Goal: Task Accomplishment & Management: Manage account settings

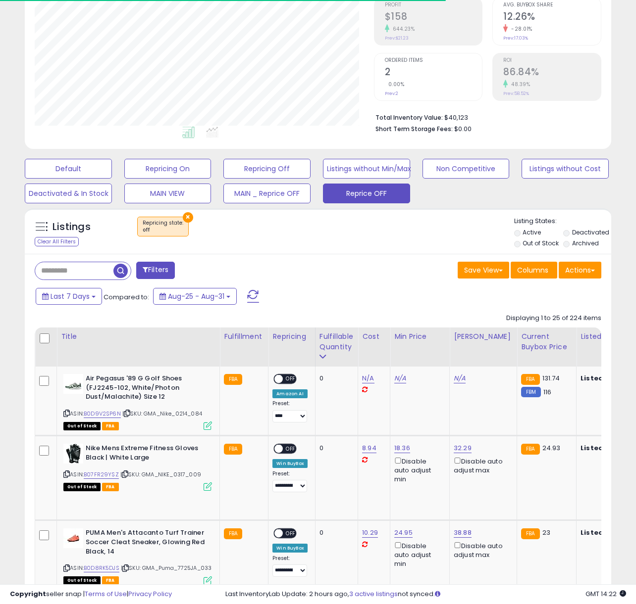
scroll to position [203, 339]
click at [357, 193] on button "Reprice OFF" at bounding box center [366, 194] width 87 height 20
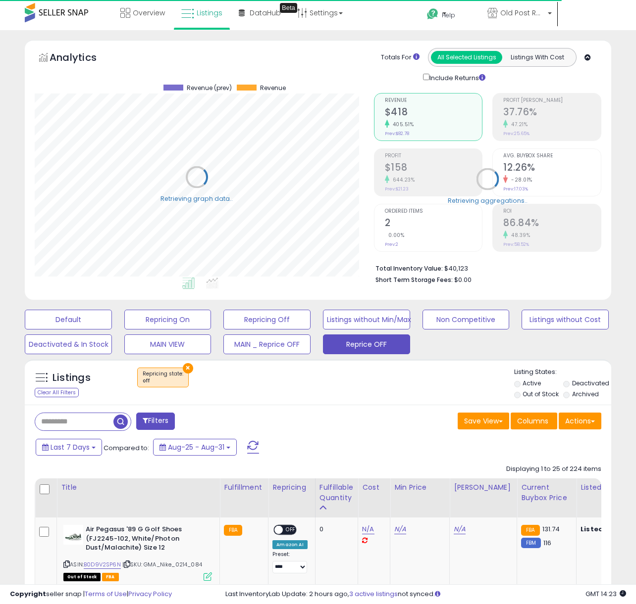
scroll to position [153, 0]
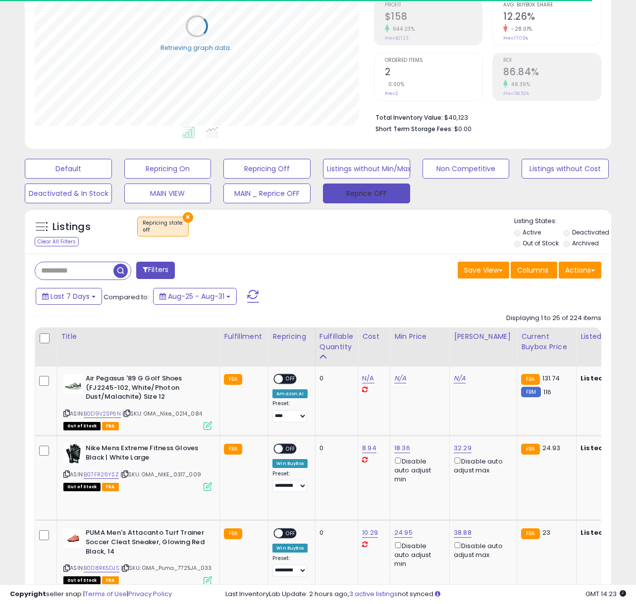
drag, startPoint x: 318, startPoint y: 342, endPoint x: 332, endPoint y: 342, distance: 13.4
click at [319, 342] on div "Fulfillable Quantity" at bounding box center [336, 342] width 34 height 21
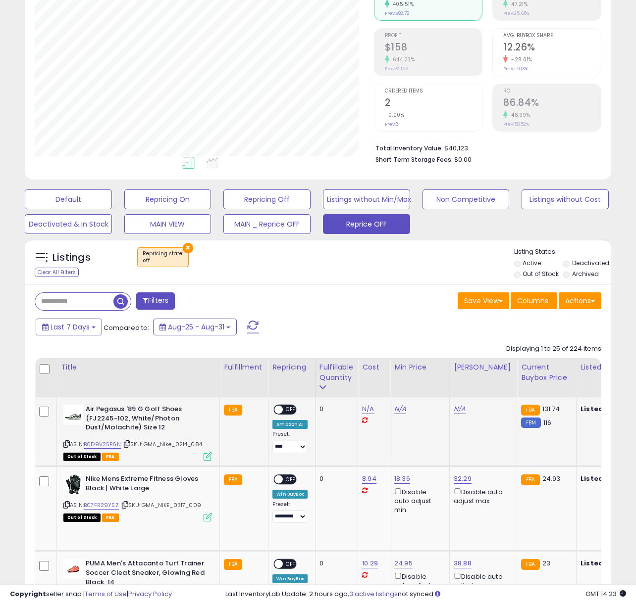
scroll to position [227, 0]
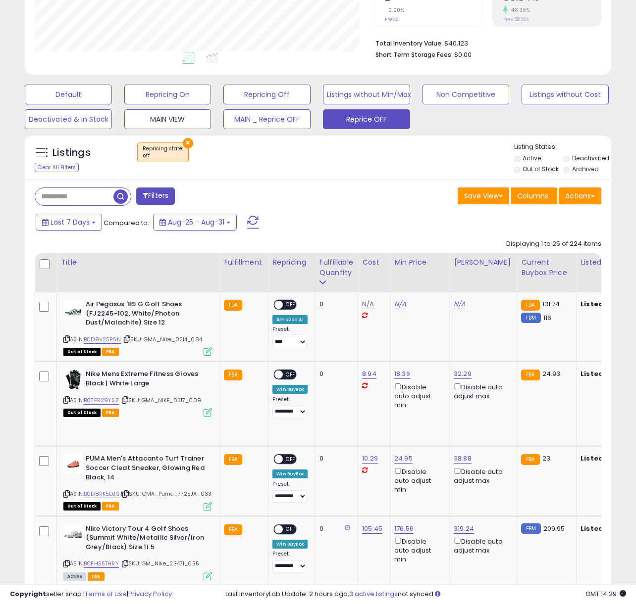
drag, startPoint x: 169, startPoint y: 124, endPoint x: 149, endPoint y: 16, distance: 109.7
click at [169, 124] on button "MAIN VIEW" at bounding box center [167, 119] width 87 height 20
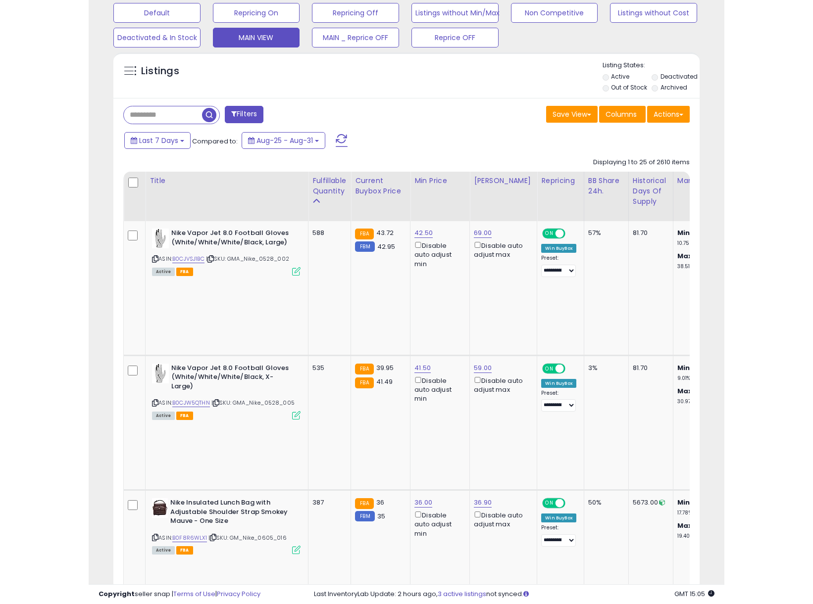
scroll to position [203, 443]
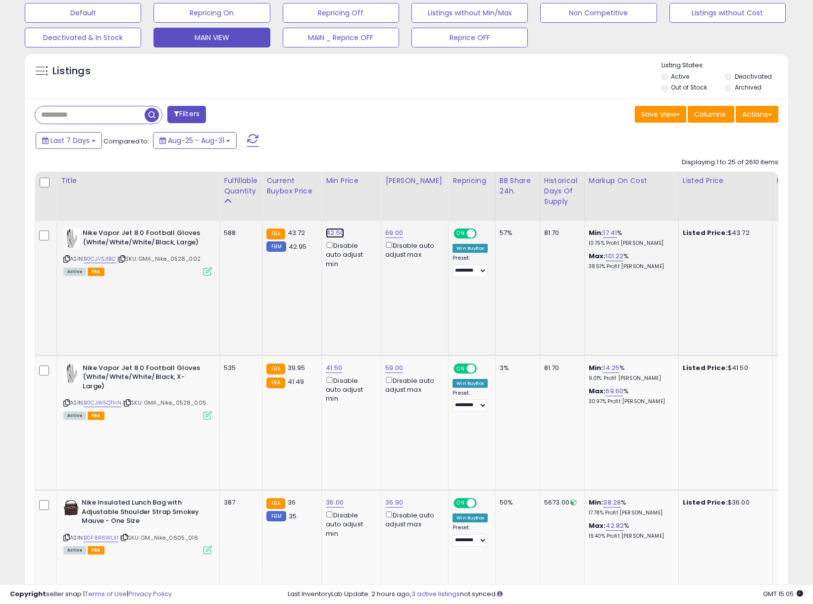
click at [335, 233] on link "42.50" at bounding box center [335, 233] width 18 height 10
drag, startPoint x: 297, startPoint y: 197, endPoint x: 247, endPoint y: 195, distance: 50.1
type input "****"
click button "submit" at bounding box center [366, 198] width 17 height 15
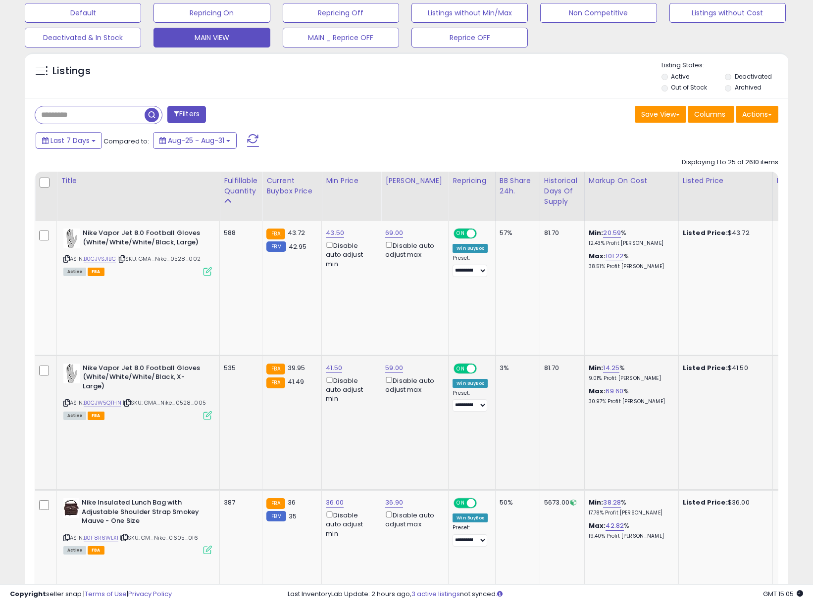
scroll to position [384, 0]
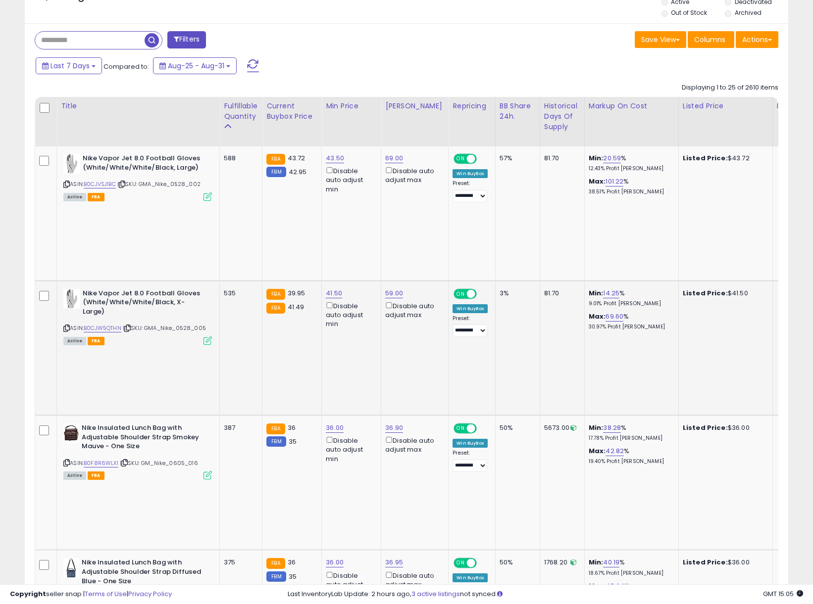
click at [329, 289] on div "41.50 Disable auto adjust min" at bounding box center [350, 309] width 48 height 40
click at [334, 289] on link "41.50" at bounding box center [334, 294] width 16 height 10
type input "****"
click button "submit" at bounding box center [365, 200] width 17 height 15
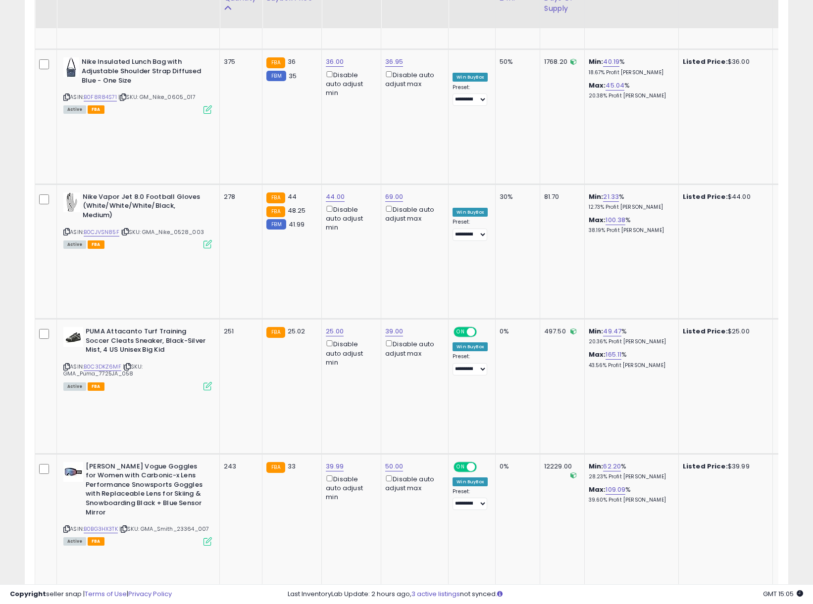
scroll to position [891, 0]
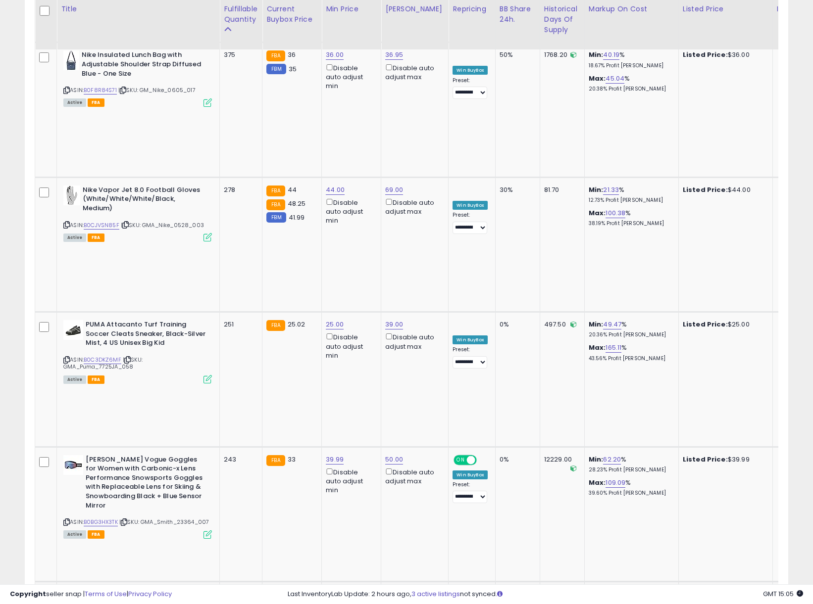
click at [391, 590] on link "53.95" at bounding box center [394, 595] width 18 height 10
drag, startPoint x: 354, startPoint y: 163, endPoint x: 281, endPoint y: 155, distance: 73.7
type input "*****"
click button "submit" at bounding box center [425, 159] width 17 height 15
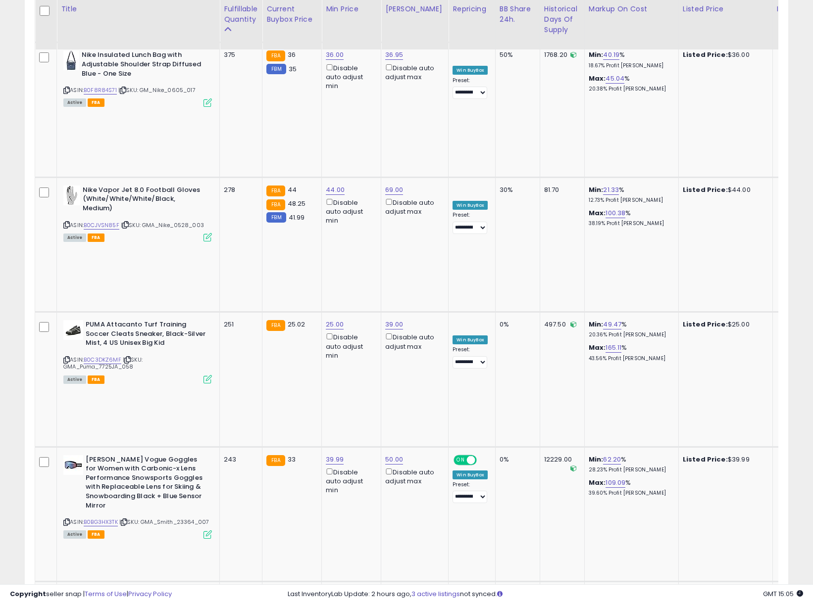
drag, startPoint x: 304, startPoint y: 260, endPoint x: 375, endPoint y: 258, distance: 70.3
click at [281, 256] on input "*****" at bounding box center [310, 255] width 88 height 17
click at [369, 256] on icon "submit" at bounding box center [366, 254] width 6 height 6
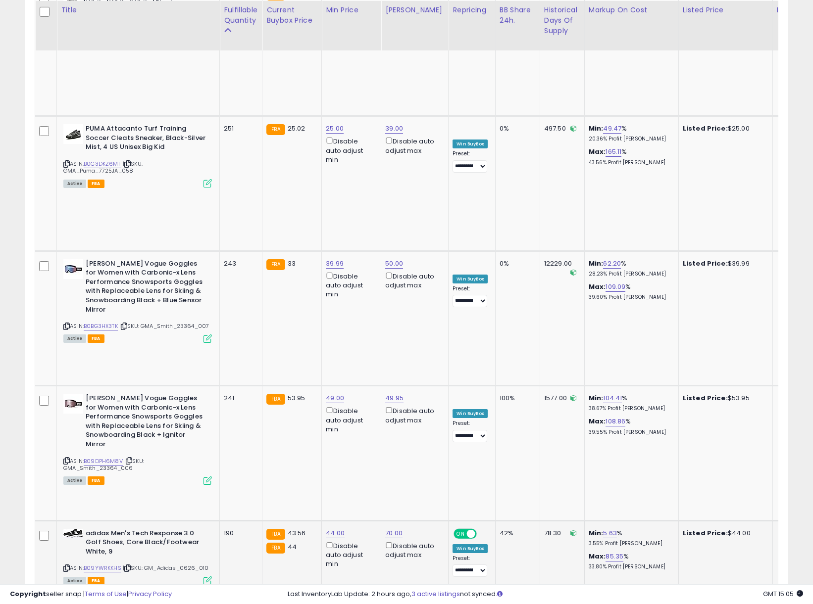
scroll to position [1089, 0]
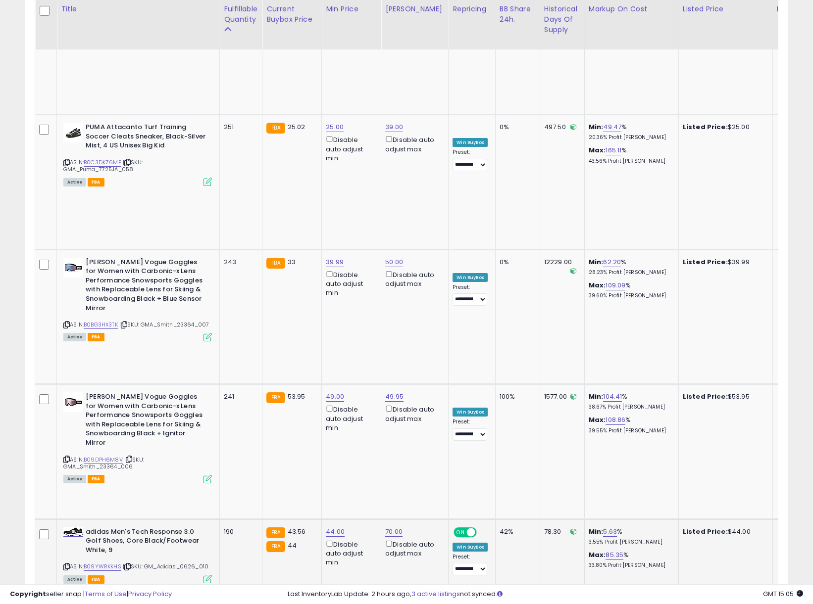
type input "****"
click button "submit" at bounding box center [366, 197] width 17 height 15
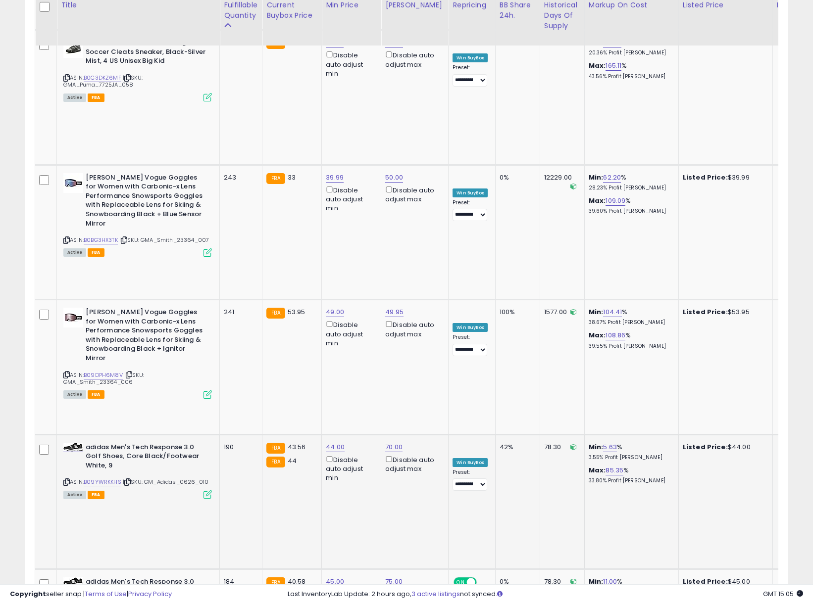
scroll to position [1175, 0]
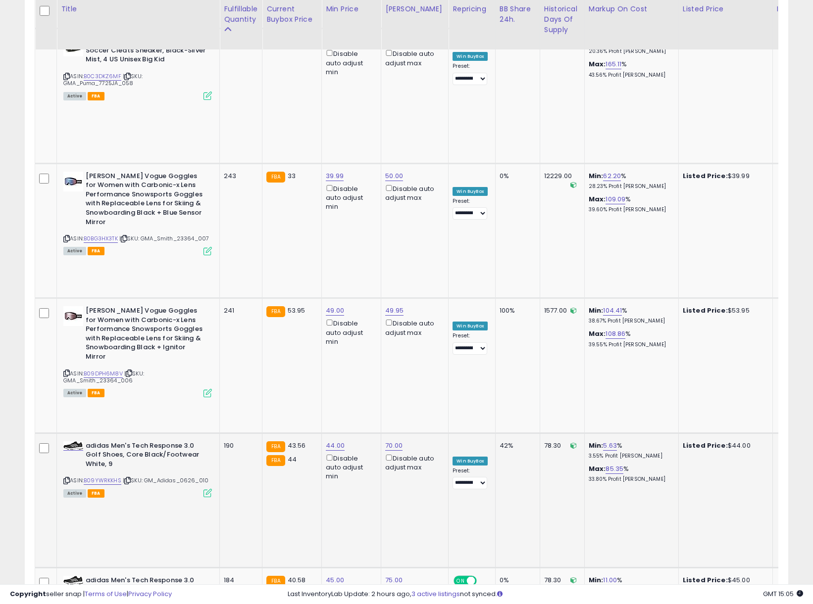
click at [369, 253] on icon "submit" at bounding box center [366, 250] width 6 height 6
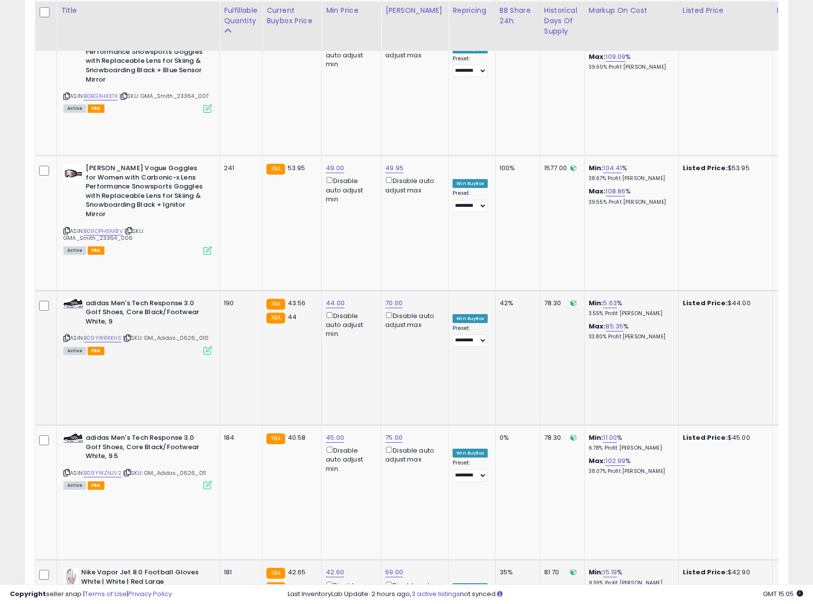
scroll to position [1319, 0]
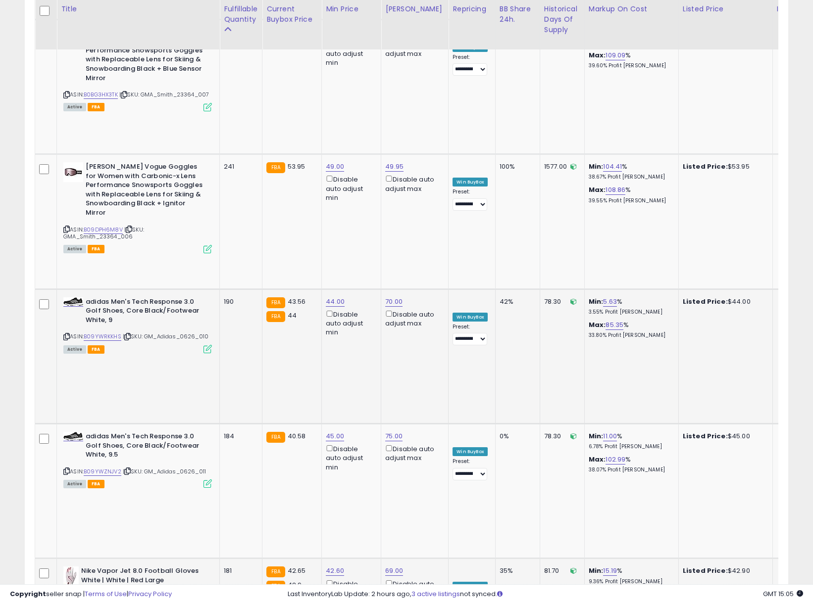
copy link "B09YWZYJSV"
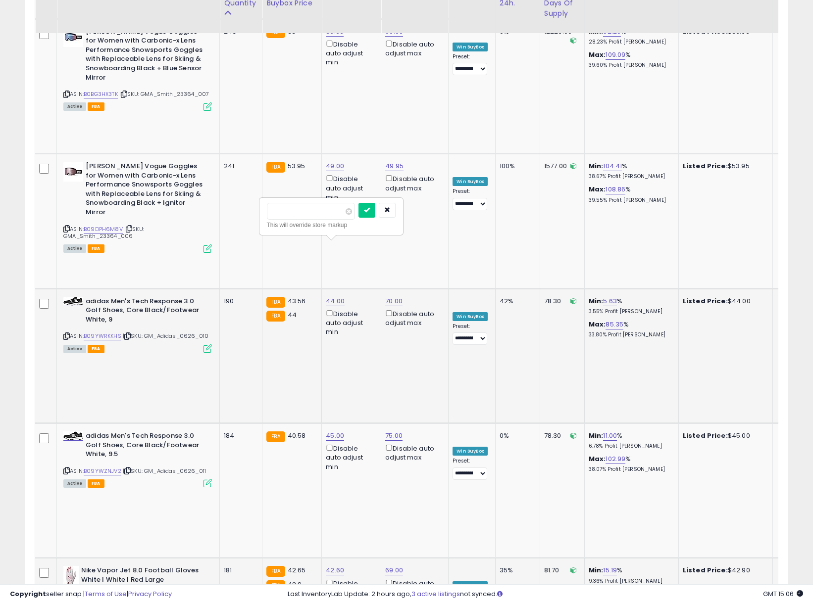
scroll to position [0, 0]
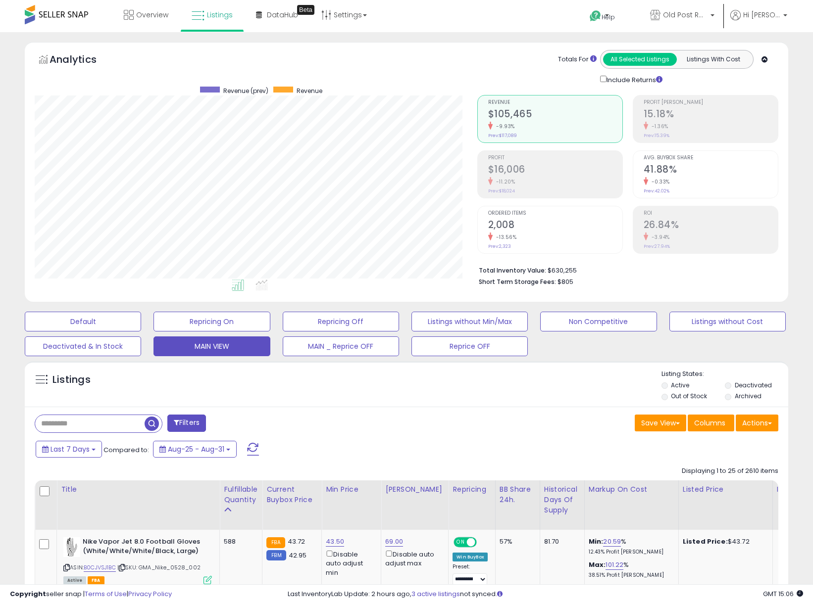
click at [635, 382] on li "Deactivated" at bounding box center [756, 386] width 62 height 11
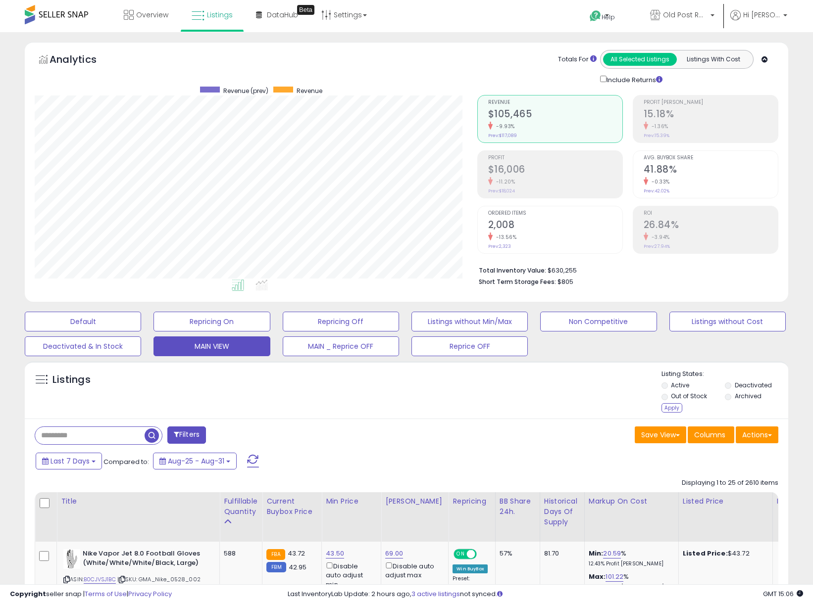
scroll to position [2, 0]
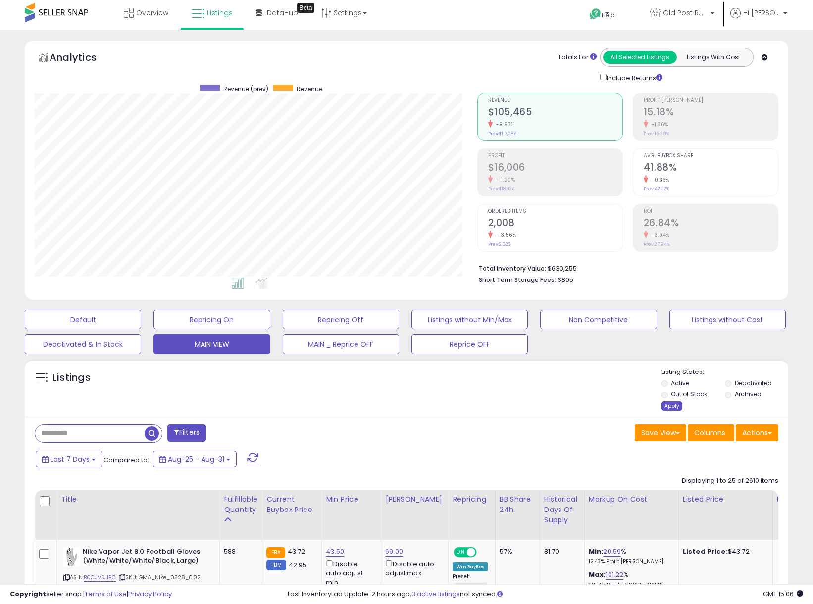
click at [635, 409] on div "Apply" at bounding box center [671, 405] width 21 height 9
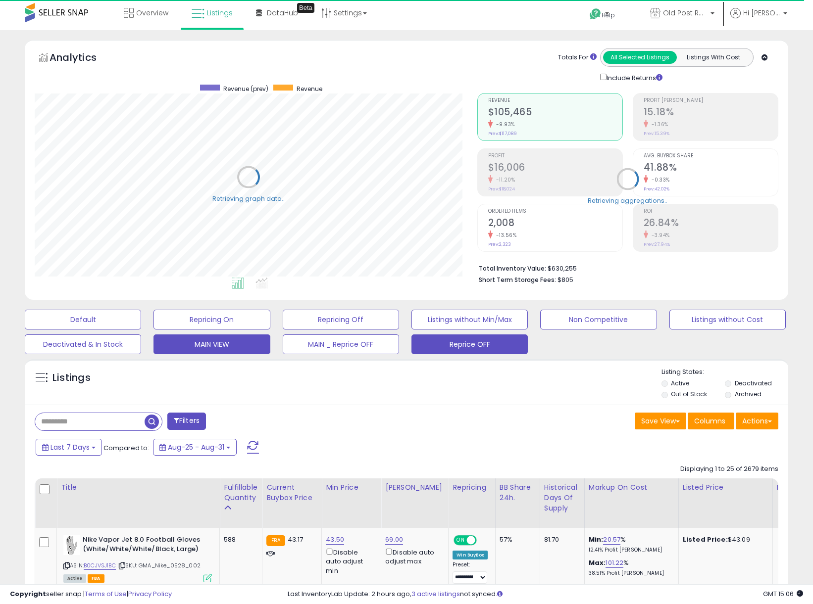
click at [466, 343] on button "Reprice OFF" at bounding box center [469, 345] width 116 height 20
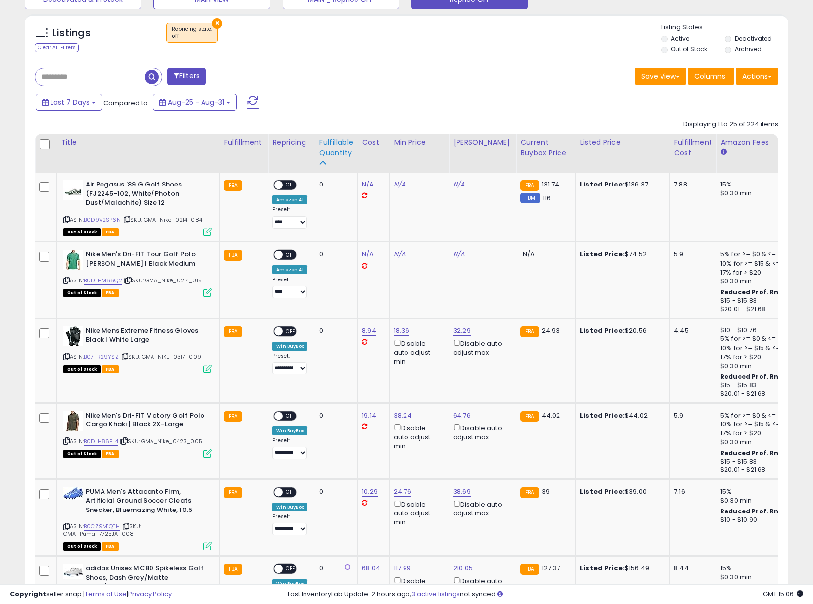
scroll to position [203, 443]
click at [331, 141] on div "Fulfillable Quantity" at bounding box center [336, 148] width 34 height 21
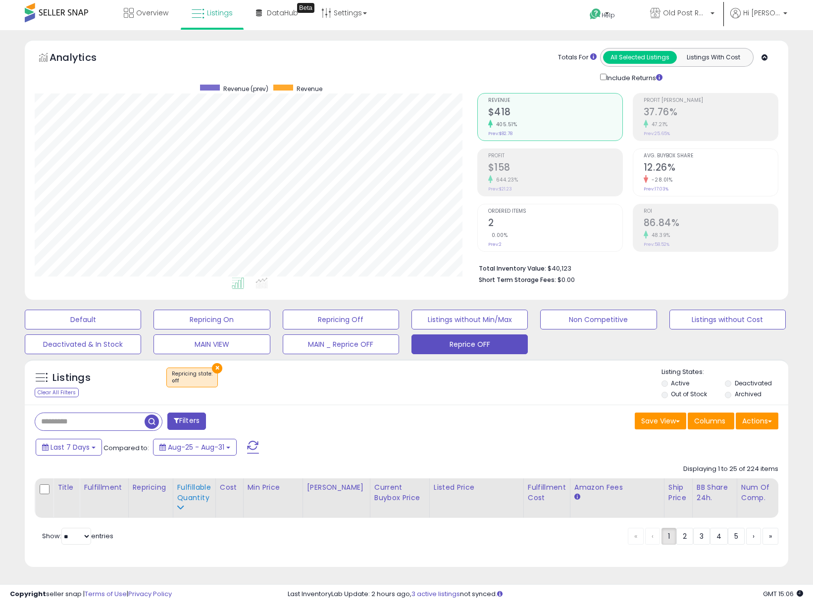
scroll to position [0, 0]
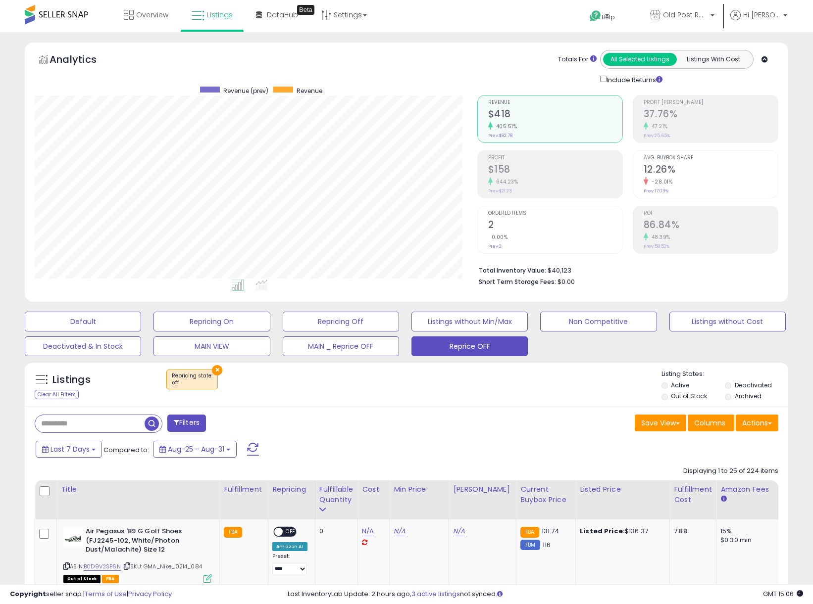
click at [635, 385] on label "Deactivated" at bounding box center [753, 385] width 37 height 8
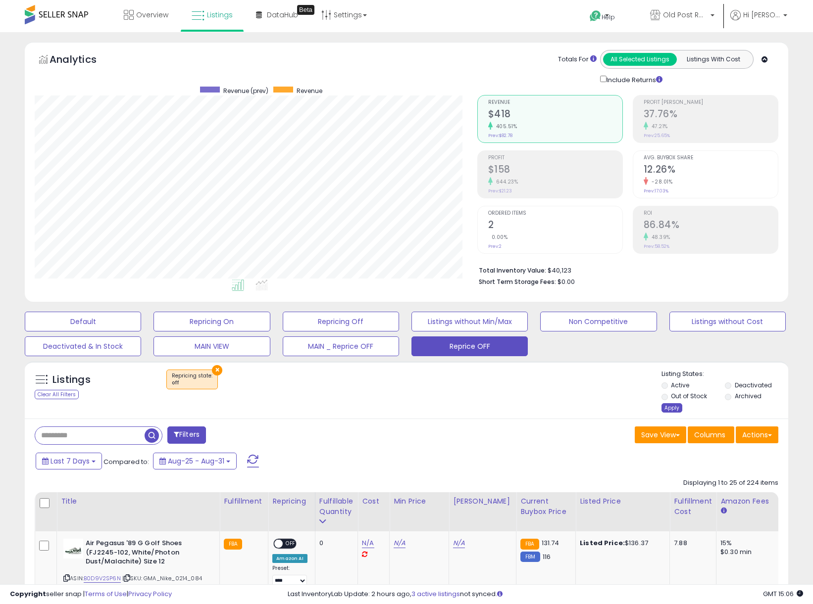
click at [635, 406] on div "Apply" at bounding box center [671, 407] width 21 height 9
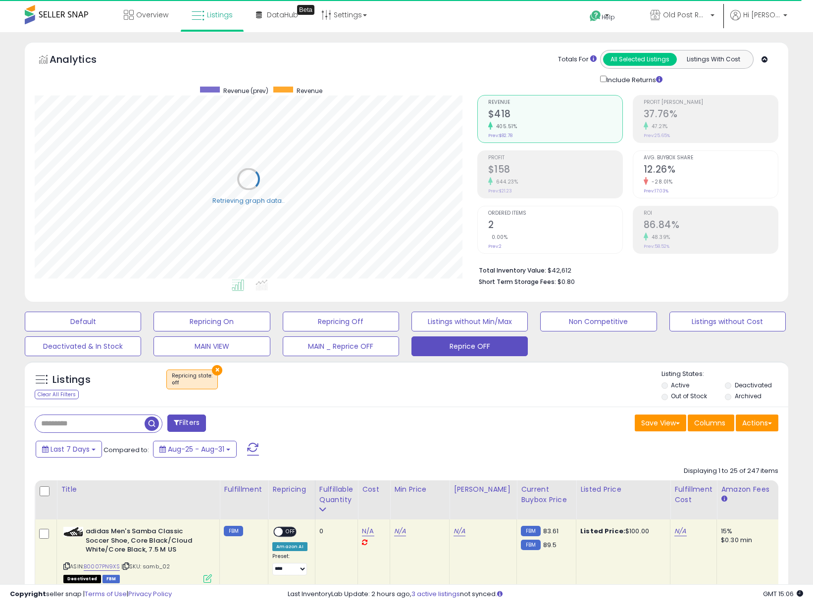
scroll to position [205, 0]
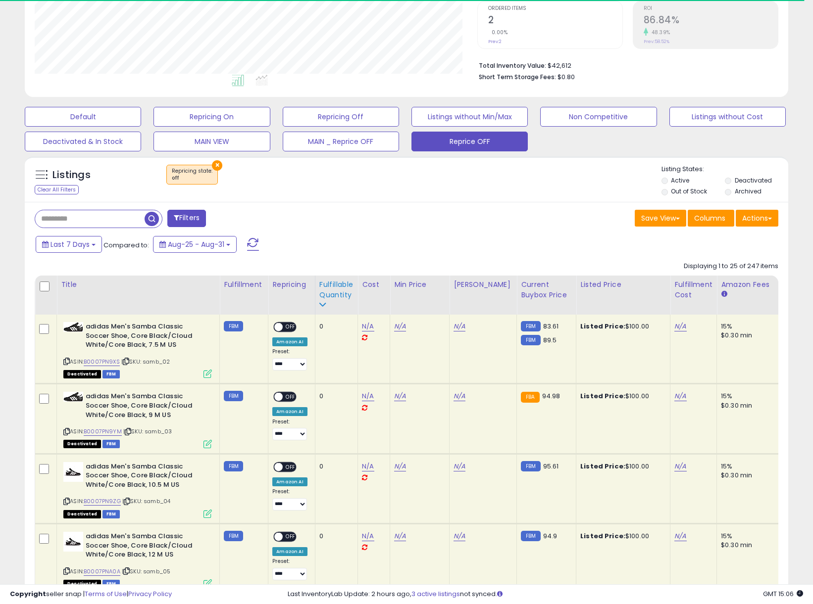
click at [331, 292] on div "Fulfillable Quantity" at bounding box center [336, 290] width 34 height 21
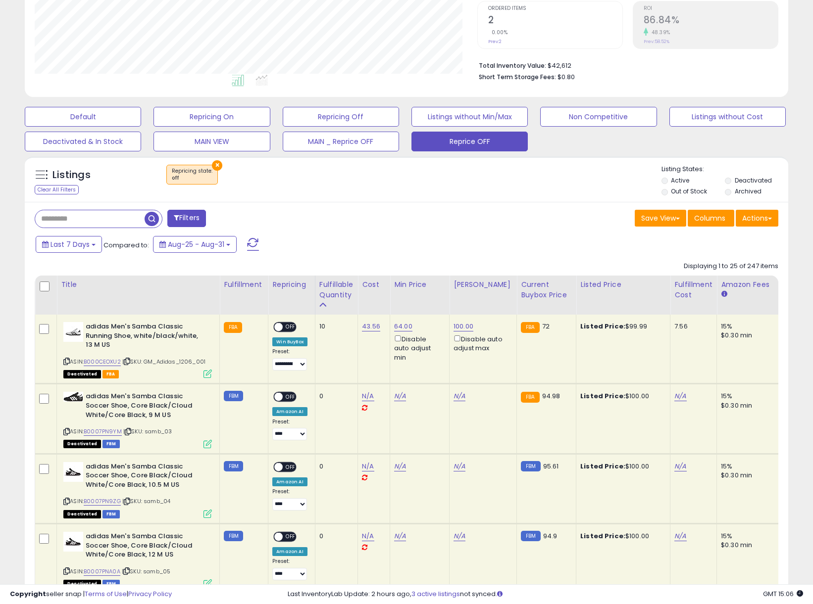
scroll to position [236, 0]
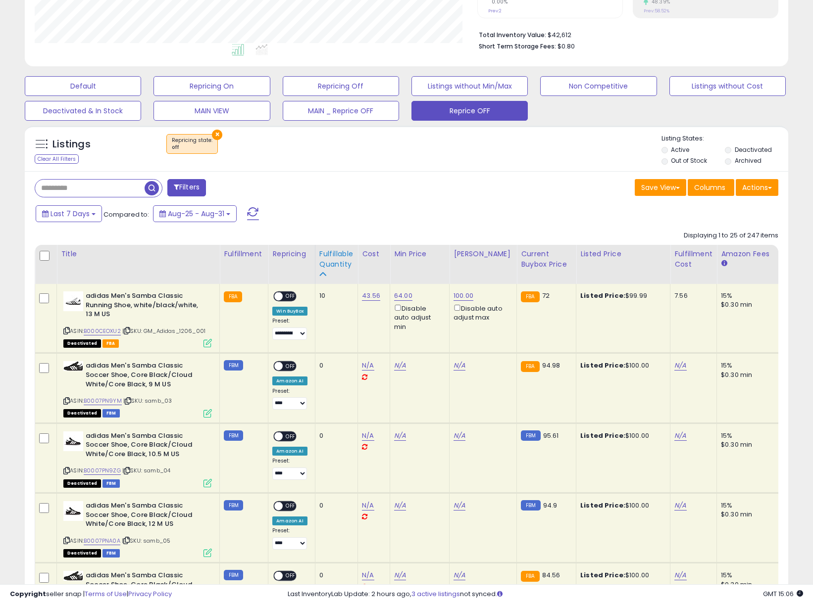
click at [334, 250] on div "Fulfillable Quantity" at bounding box center [336, 259] width 34 height 21
